Goal: Communication & Community: Answer question/provide support

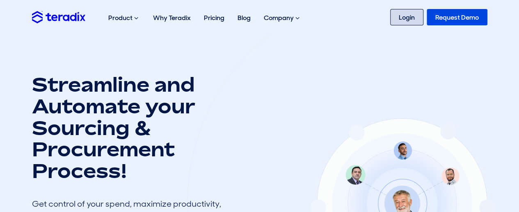
click at [398, 19] on link "Login" at bounding box center [406, 17] width 33 height 16
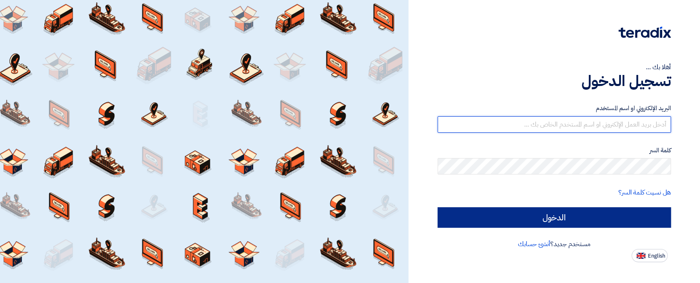
type input "[EMAIL_ADDRESS][DOMAIN_NAME]"
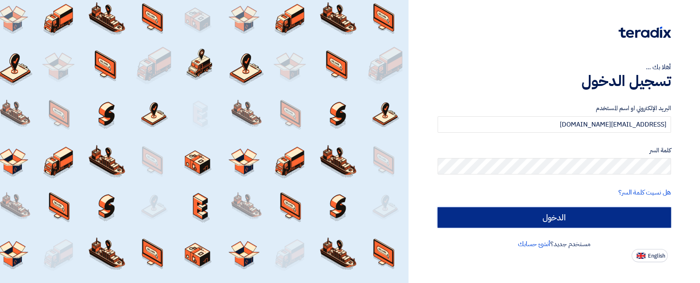
click at [569, 214] on input "الدخول" at bounding box center [553, 217] width 233 height 21
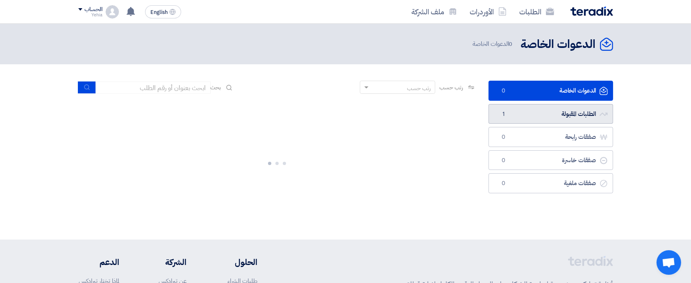
click at [558, 110] on link "الطلبات المقبولة الطلبات المقبولة 1" at bounding box center [551, 114] width 125 height 20
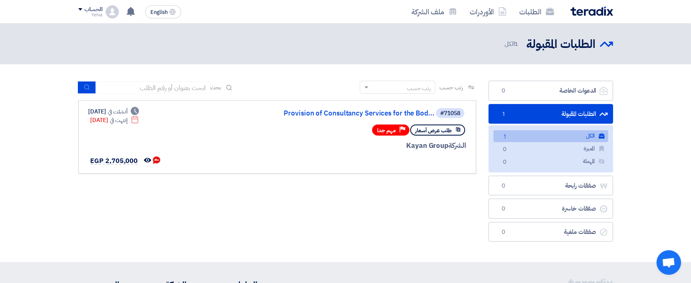
click at [568, 137] on link "الكل الكل 1" at bounding box center [551, 136] width 115 height 12
click at [380, 111] on link "Provision of Consultancy Services for the Bod..." at bounding box center [353, 113] width 164 height 7
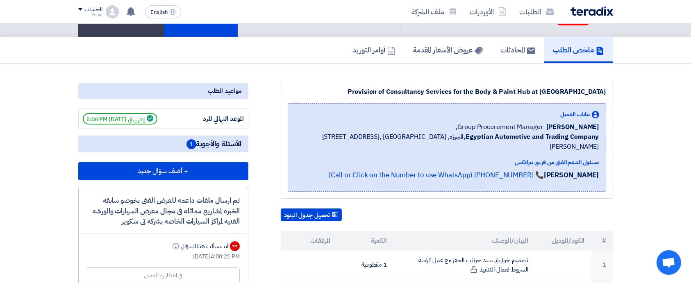
scroll to position [83, 0]
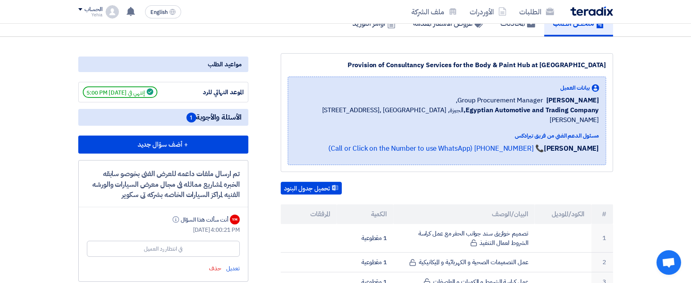
click at [213, 116] on span "الأسئلة والأجوبة 1" at bounding box center [214, 117] width 55 height 10
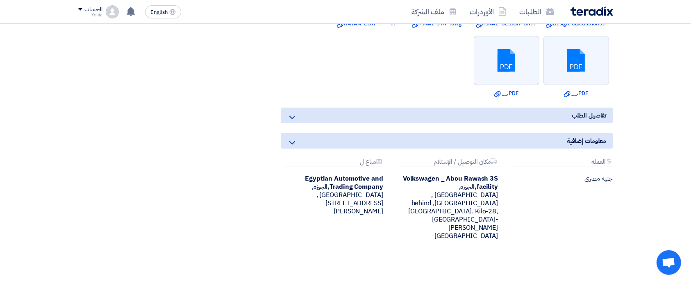
scroll to position [666, 0]
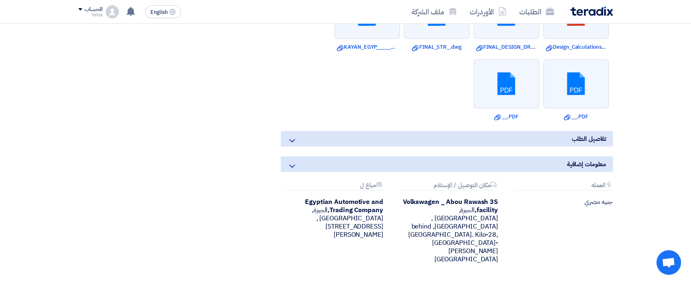
click at [561, 139] on div "تفاصيل الطلب" at bounding box center [447, 139] width 333 height 16
click at [293, 159] on div "معلومات إضافية" at bounding box center [447, 165] width 333 height 16
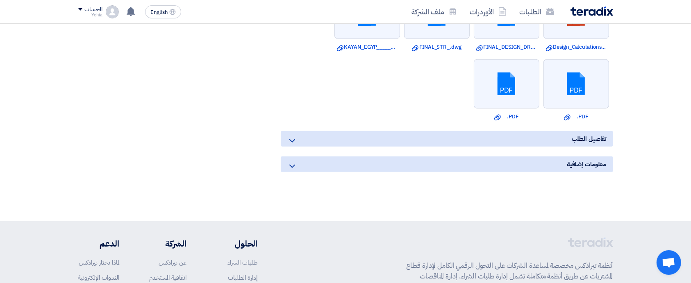
click at [293, 159] on div "معلومات إضافية" at bounding box center [447, 165] width 333 height 16
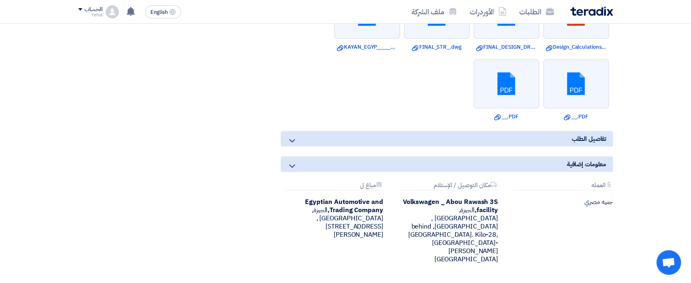
click at [294, 139] on icon at bounding box center [292, 141] width 10 height 10
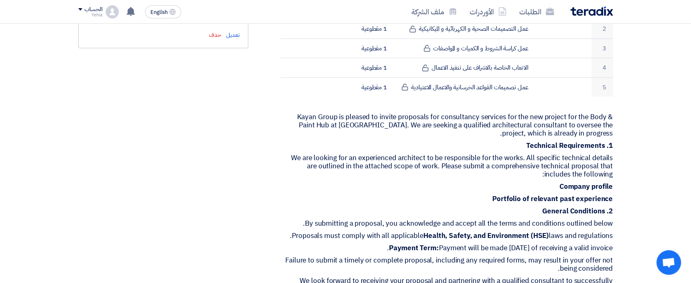
scroll to position [318, 0]
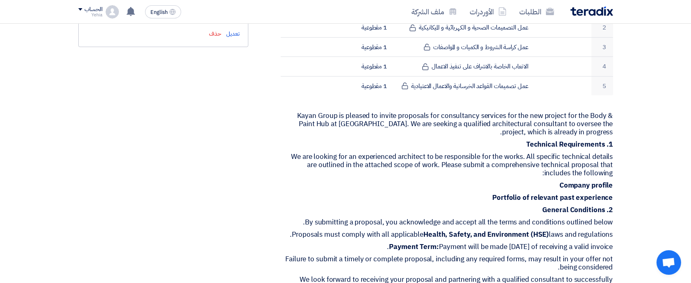
click at [294, 141] on p "1. Technical Requirements" at bounding box center [447, 145] width 333 height 8
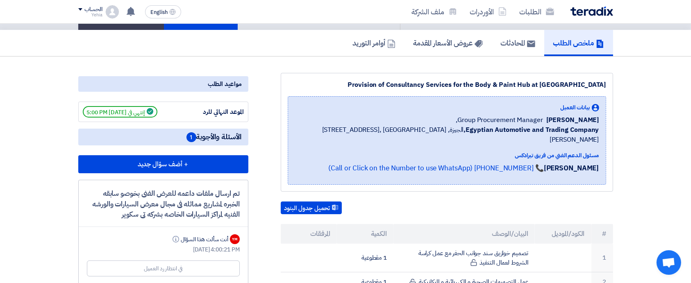
scroll to position [0, 0]
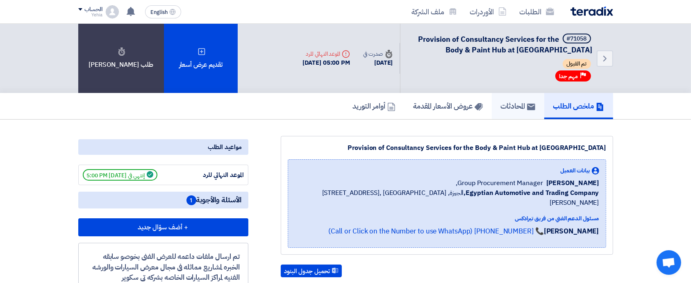
click at [518, 98] on link "المحادثات" at bounding box center [518, 106] width 52 height 26
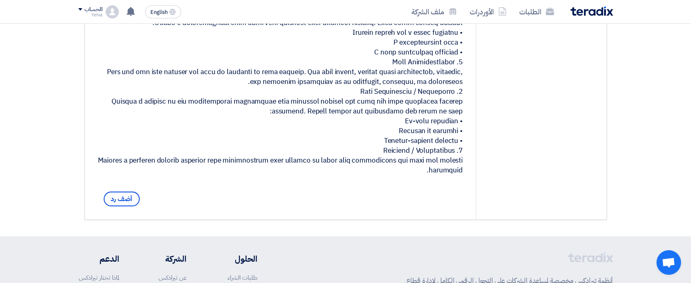
scroll to position [378, 0]
click at [392, 208] on div "[PERSON_NAME] [DATE] Clarification for Tenderers: Project Requirements أضف رد" at bounding box center [281, 4] width 392 height 430
click at [128, 206] on span "أضف رد" at bounding box center [122, 198] width 36 height 15
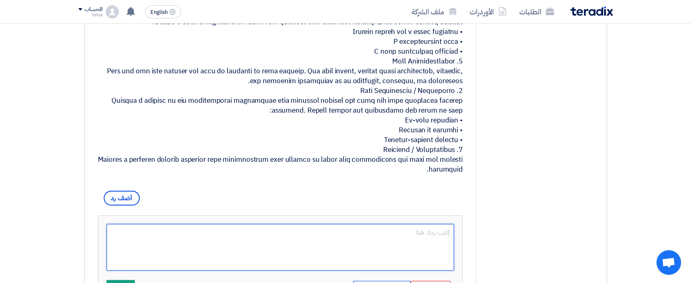
click at [260, 252] on textarea at bounding box center [281, 247] width 348 height 47
click at [233, 260] on textarea at bounding box center [281, 247] width 348 height 47
paste textarea "In response to your request for the necessary documentation to ensure clarity a…"
type textarea "In response to your request for the necessary documentation to ensure clarity a…"
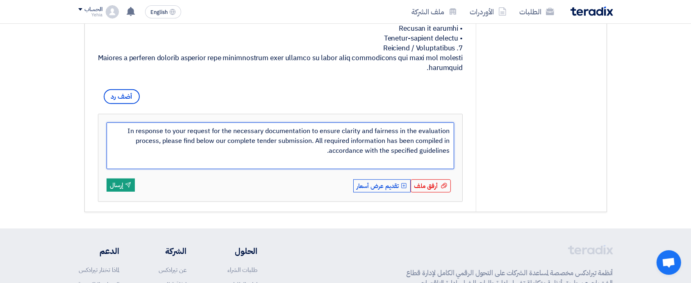
scroll to position [481, 0]
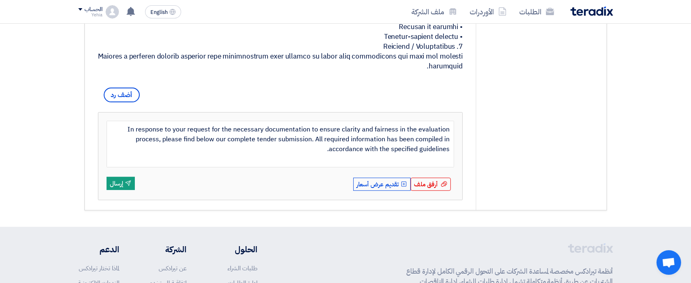
click at [434, 189] on span "أرفق ملف" at bounding box center [427, 184] width 24 height 9
click at [0, 0] on input "أرفق ملف أرفق ملف" at bounding box center [0, 0] width 0 height 0
click at [428, 189] on span "أرفق ملف" at bounding box center [427, 184] width 24 height 9
click at [0, 0] on input "أرفق ملف أرفق ملف" at bounding box center [0, 0] width 0 height 0
click at [127, 187] on icon "Send" at bounding box center [128, 183] width 6 height 6
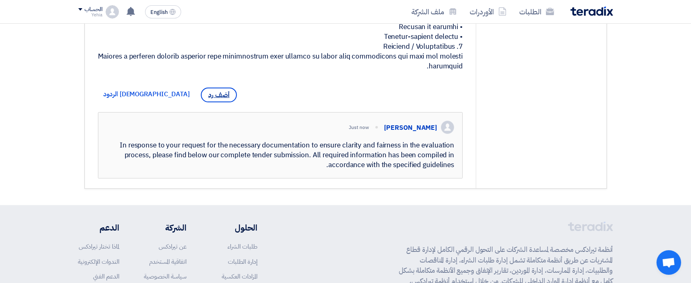
click at [201, 103] on span "أضف رد" at bounding box center [219, 95] width 36 height 15
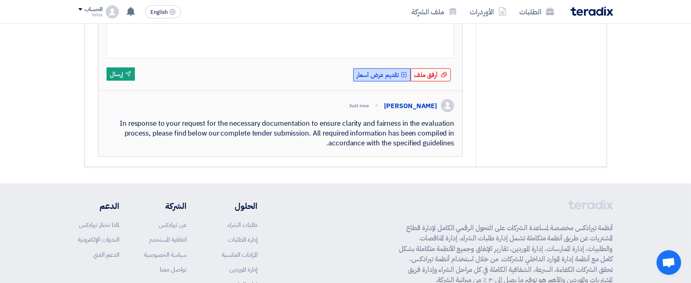
scroll to position [589, 0]
click at [437, 81] on span "أرفق ملف" at bounding box center [427, 76] width 24 height 9
click at [0, 0] on input "أرفق ملف أرفق ملف" at bounding box center [0, 0] width 0 height 0
click at [386, 83] on button "Upload Offer تقديم عرض أسعار" at bounding box center [381, 76] width 57 height 13
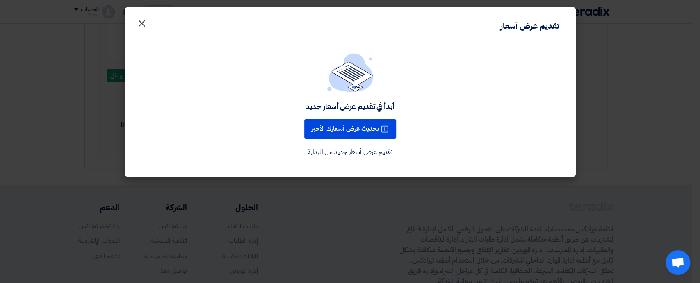
click at [139, 21] on span "×" at bounding box center [142, 23] width 10 height 25
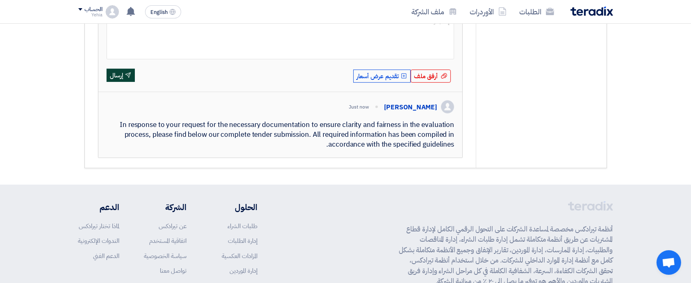
click at [121, 82] on button "Send إرسال" at bounding box center [121, 75] width 28 height 13
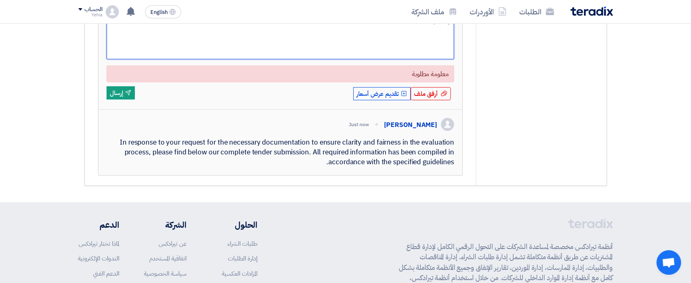
click at [224, 57] on textarea at bounding box center [281, 36] width 348 height 47
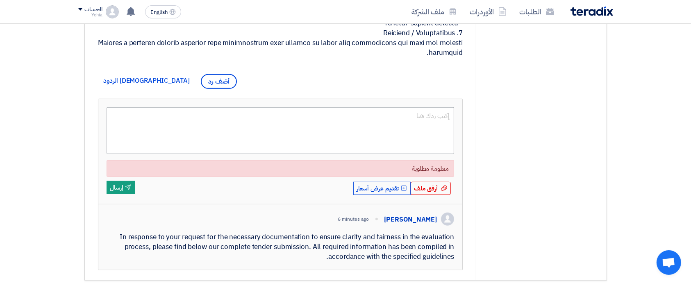
scroll to position [486, 0]
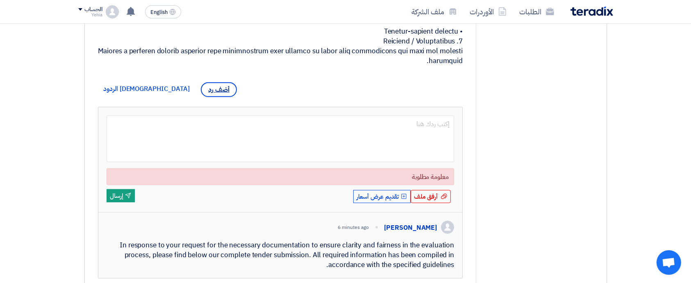
click at [201, 97] on span "أضف رد" at bounding box center [219, 89] width 36 height 15
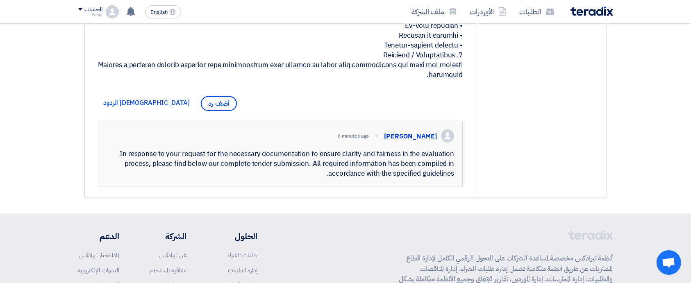
scroll to position [475, 0]
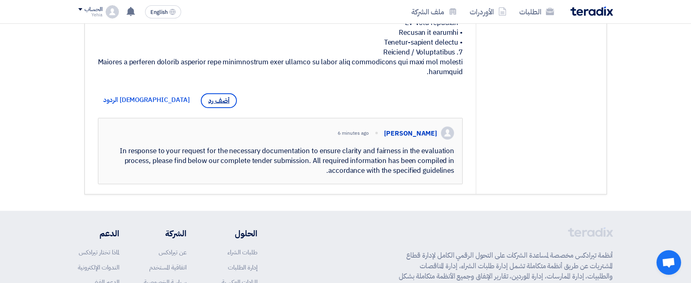
click at [201, 108] on span "أضف رد" at bounding box center [219, 100] width 36 height 15
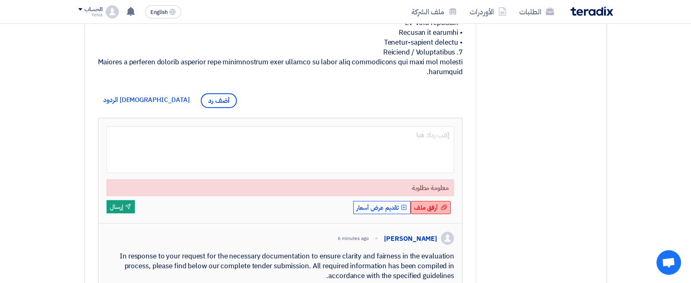
click at [430, 212] on span "أرفق ملف" at bounding box center [427, 207] width 24 height 9
click at [0, 0] on input "أرفق ملف أرفق ملف" at bounding box center [0, 0] width 0 height 0
click at [424, 212] on span "أرفق ملف" at bounding box center [427, 207] width 24 height 9
click at [0, 0] on input "أرفق ملف أرفق ملف" at bounding box center [0, 0] width 0 height 0
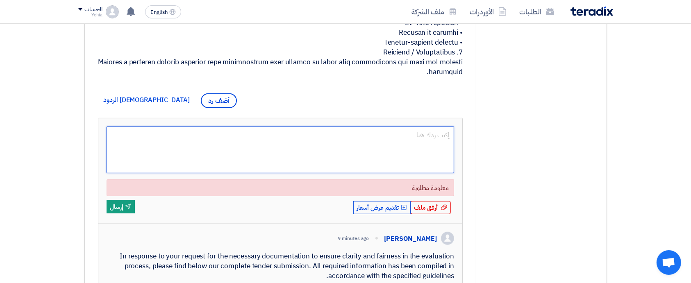
click at [252, 173] on textarea at bounding box center [281, 150] width 348 height 47
paste textarea "03 Reference Doc"
type textarea "03 Reference Doc"
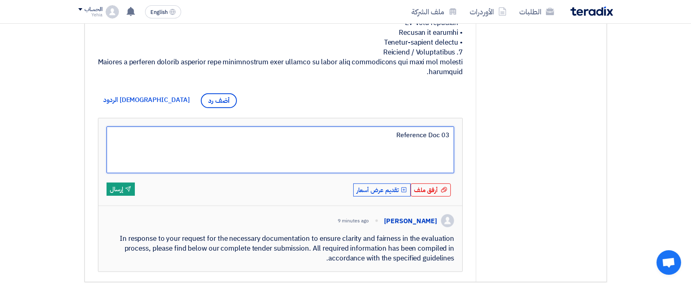
drag, startPoint x: 443, startPoint y: 156, endPoint x: 449, endPoint y: 156, distance: 5.7
click at [449, 156] on textarea "03 Reference Doc" at bounding box center [281, 150] width 348 height 47
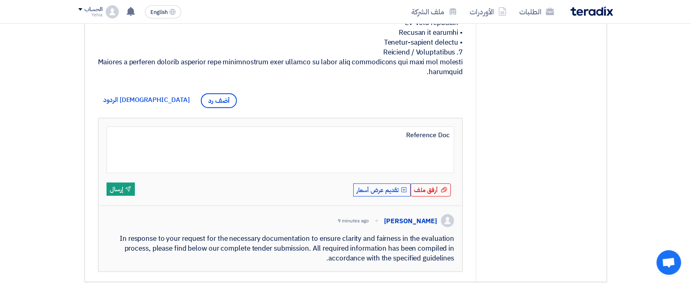
type textarea "Reference Doc"
drag, startPoint x: 443, startPoint y: 163, endPoint x: 450, endPoint y: 164, distance: 7.1
click at [450, 164] on textarea "Reference Doc 02 Great Automotive Presentation" at bounding box center [281, 150] width 348 height 47
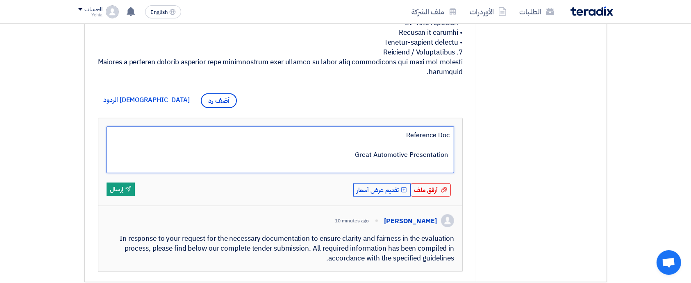
paste textarea "elnakhil Presentation"
type textarea "Reference Doc elnakhil Presentation Great Automotive Presentation"
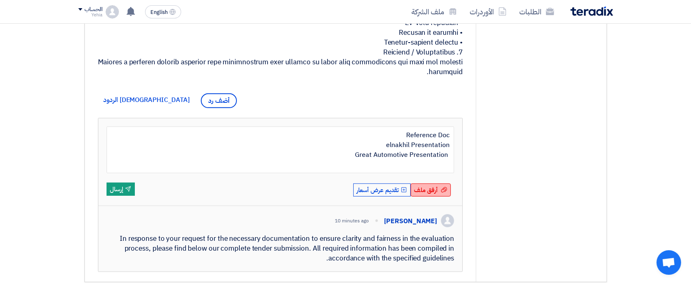
click at [432, 195] on span "أرفق ملف" at bounding box center [427, 190] width 24 height 9
click at [0, 0] on input "أرفق ملف أرفق ملف" at bounding box center [0, 0] width 0 height 0
click at [432, 195] on span "أرفق ملف" at bounding box center [427, 190] width 24 height 9
click at [0, 0] on input "أرفق ملف أرفق ملف" at bounding box center [0, 0] width 0 height 0
click at [125, 196] on button "Send إرسال" at bounding box center [121, 189] width 28 height 13
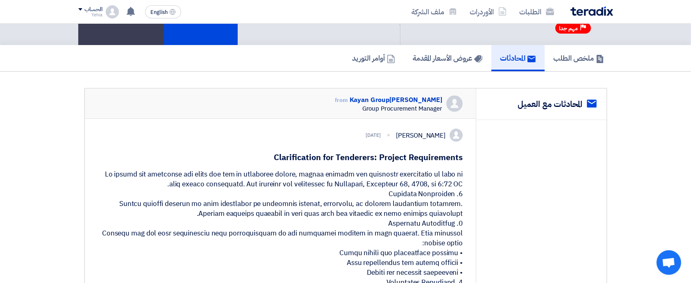
scroll to position [0, 0]
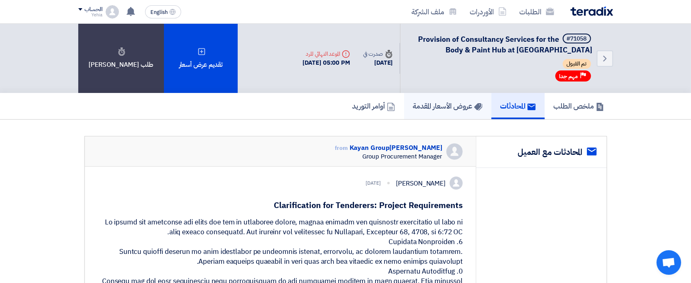
click at [449, 96] on link "عروض الأسعار المقدمة" at bounding box center [447, 106] width 87 height 26
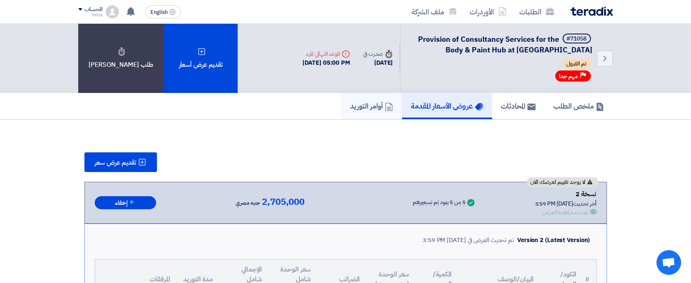
click at [367, 106] on h5 "أوامر التوريد" at bounding box center [372, 105] width 43 height 9
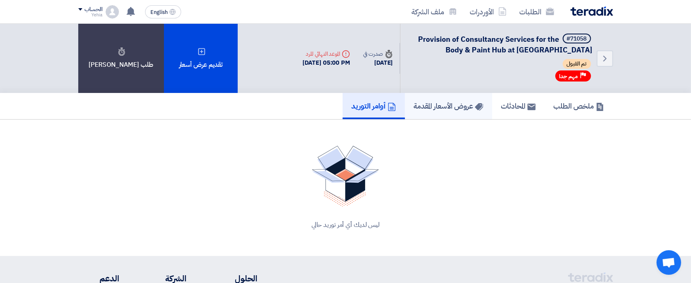
click at [429, 114] on link "عروض الأسعار المقدمة" at bounding box center [448, 106] width 87 height 26
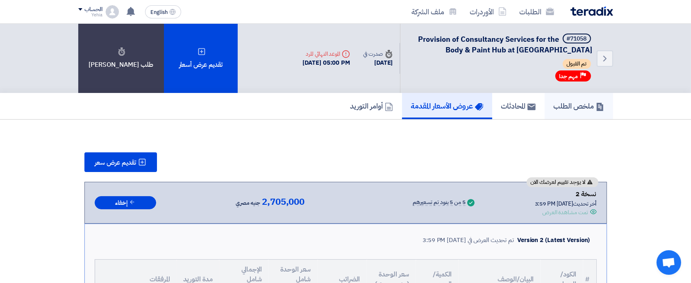
click at [562, 104] on h5 "ملخص الطلب" at bounding box center [579, 105] width 50 height 9
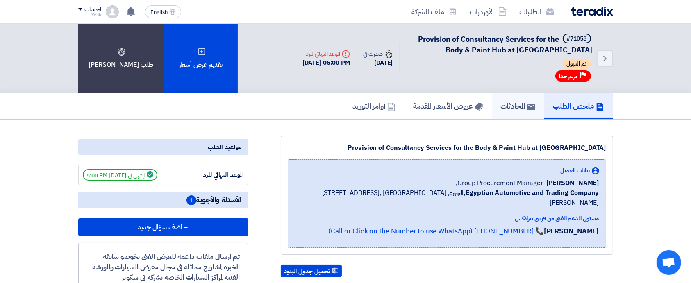
click at [522, 106] on h5 "المحادثات" at bounding box center [518, 105] width 34 height 9
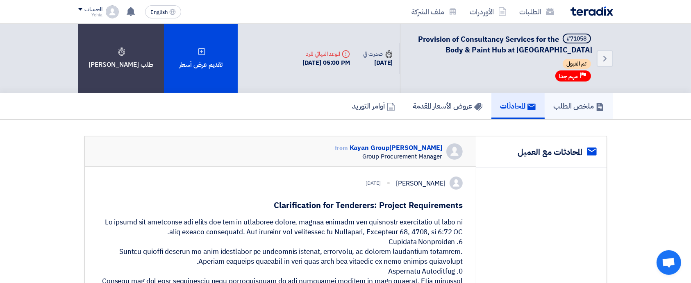
click at [561, 109] on h5 "ملخص الطلب" at bounding box center [579, 105] width 50 height 9
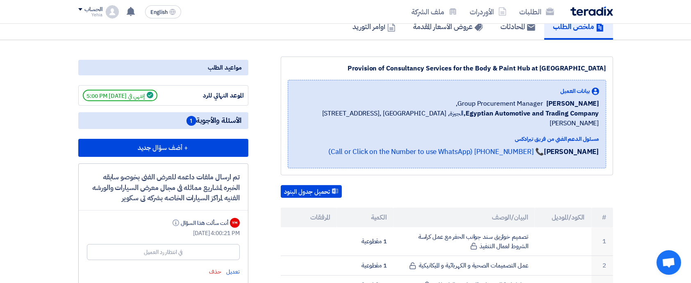
scroll to position [74, 0]
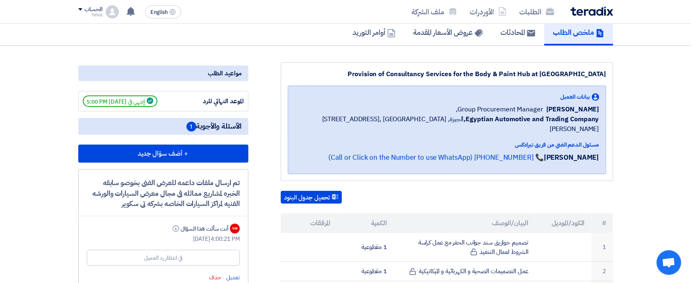
click at [221, 125] on span "الأسئلة والأجوبة 1" at bounding box center [214, 126] width 55 height 10
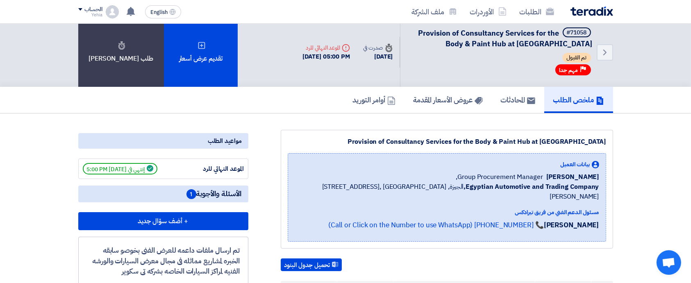
scroll to position [5, 0]
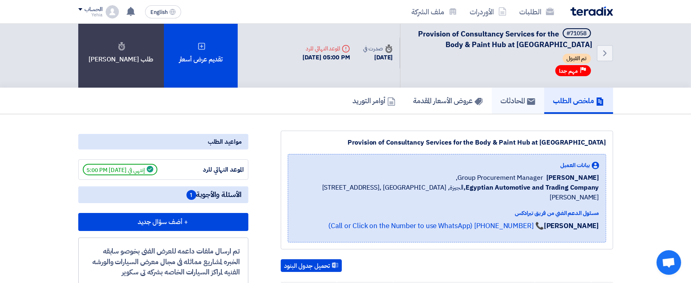
click at [521, 96] on h5 "المحادثات" at bounding box center [518, 100] width 34 height 9
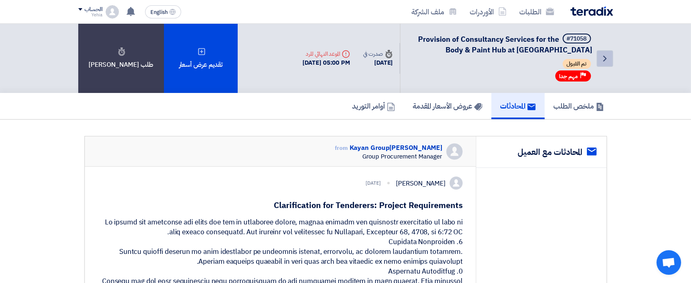
click at [604, 57] on icon "Back" at bounding box center [605, 59] width 10 height 10
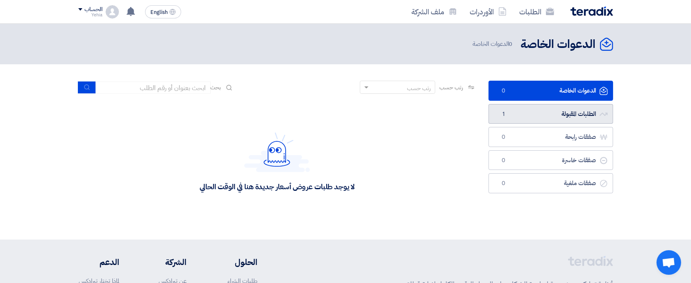
click at [571, 109] on link "الطلبات المقبولة الطلبات المقبولة 1" at bounding box center [551, 114] width 125 height 20
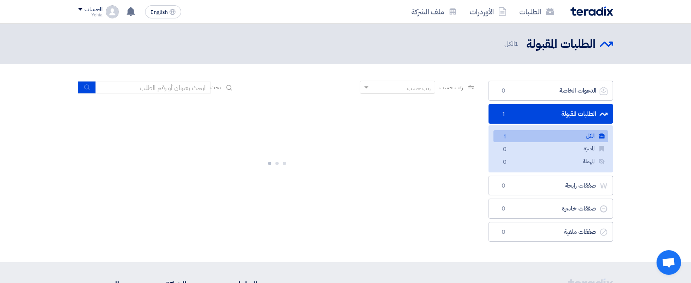
click at [555, 136] on link "الكل الكل 1" at bounding box center [551, 136] width 115 height 12
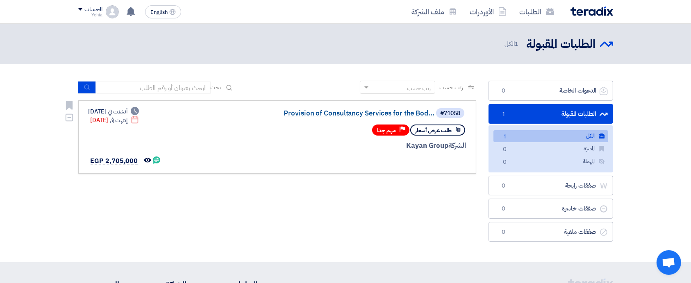
click at [390, 110] on link "Provision of Consultancy Services for the Bod..." at bounding box center [353, 113] width 164 height 7
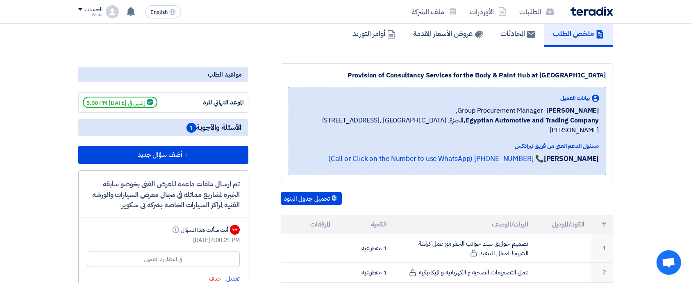
scroll to position [74, 0]
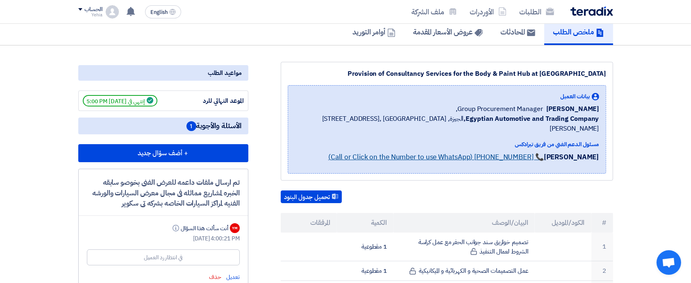
click at [410, 152] on link "📞 [PHONE_NUMBER] (Call or Click on the Number to use WhatsApp)" at bounding box center [436, 157] width 216 height 10
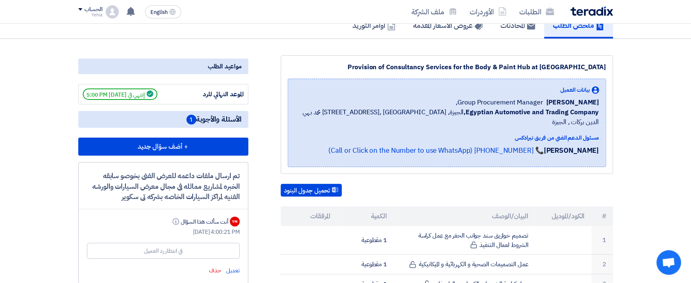
scroll to position [78, 0]
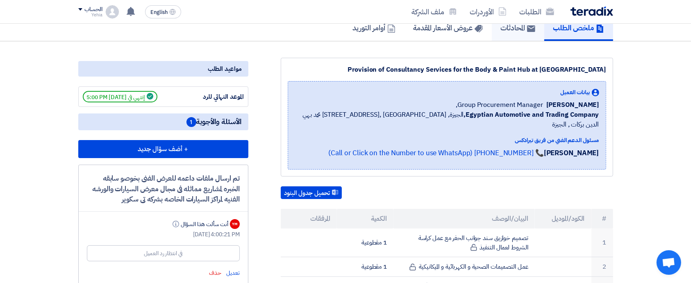
click at [525, 33] on link "المحادثات" at bounding box center [518, 28] width 52 height 26
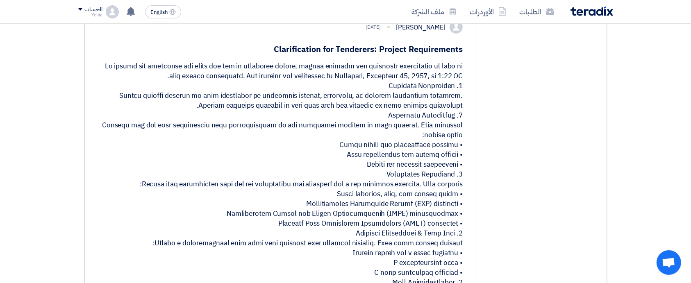
scroll to position [155, 0]
click at [302, 46] on h1 "Clarification for Tenderers: Project Requirements" at bounding box center [280, 49] width 365 height 11
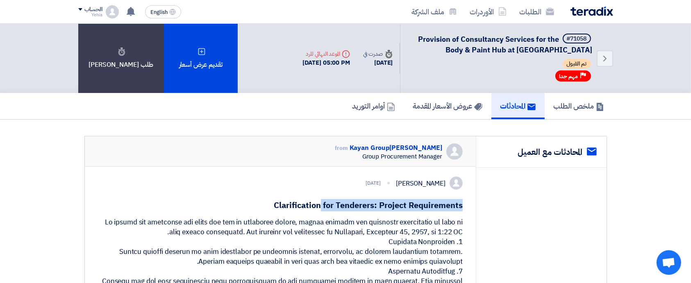
scroll to position [0, 0]
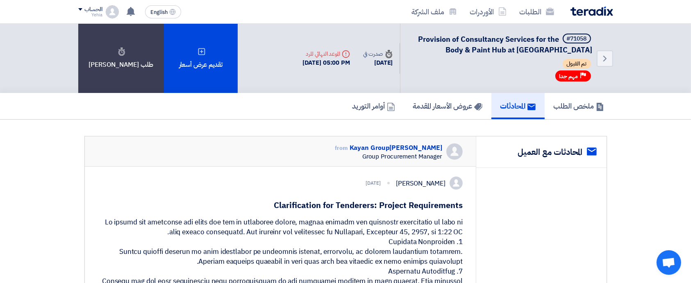
click at [430, 38] on span "Provision of Consultancy Services for the Body & Paint Hub at Abu Rawash" at bounding box center [506, 45] width 174 height 22
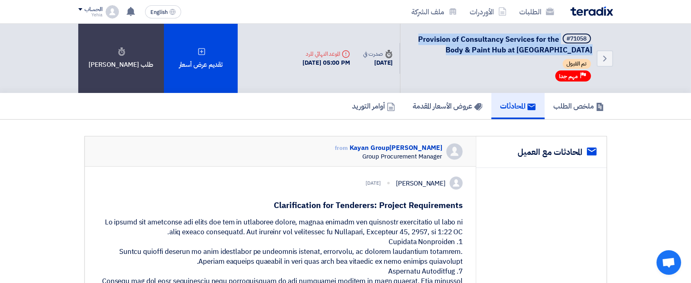
click at [430, 38] on span "Provision of Consultancy Services for the Body & Paint Hub at Abu Rawash" at bounding box center [506, 45] width 174 height 22
copy div "Provision of Consultancy Services for the Body & Paint Hub at Abu Rawash"
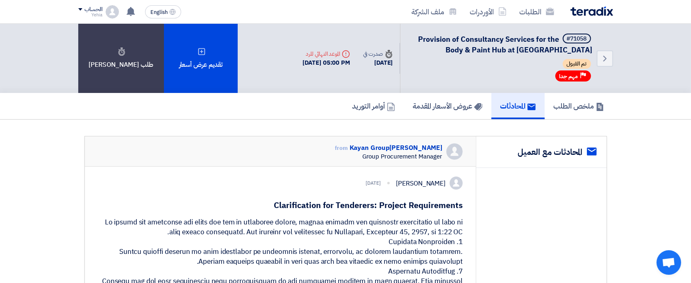
click at [357, 206] on h1 "Clarification for Tenderers: Project Requirements" at bounding box center [280, 205] width 365 height 11
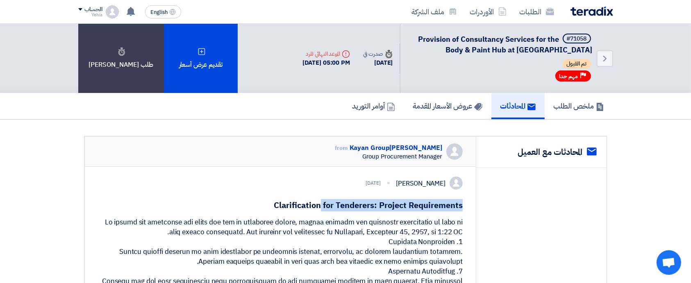
click at [357, 206] on h1 "Clarification for Tenderers: Project Requirements" at bounding box center [280, 205] width 365 height 11
copy div "Clarification for Tenderers: Project Requirements"
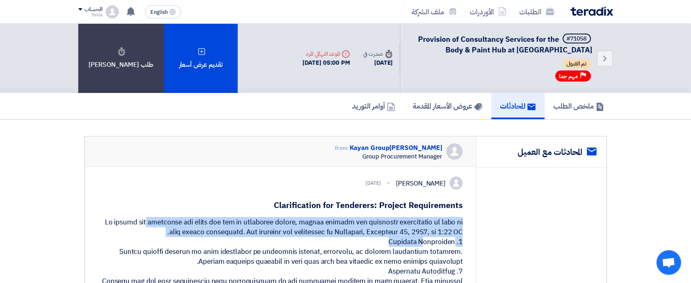
copy div "To ensure all proposals are clear and can be evaluated fairly, please provide t…"
